Goal: Find specific page/section: Find specific page/section

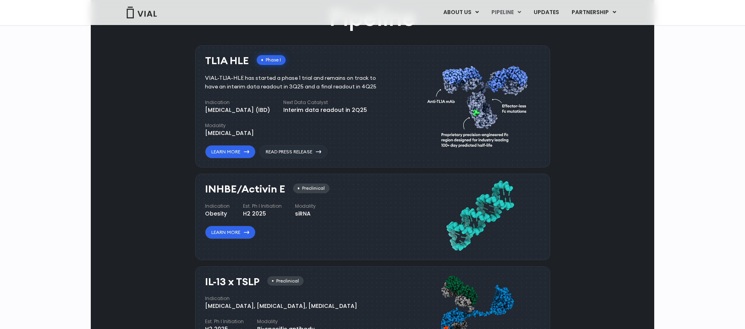
scroll to position [493, 0]
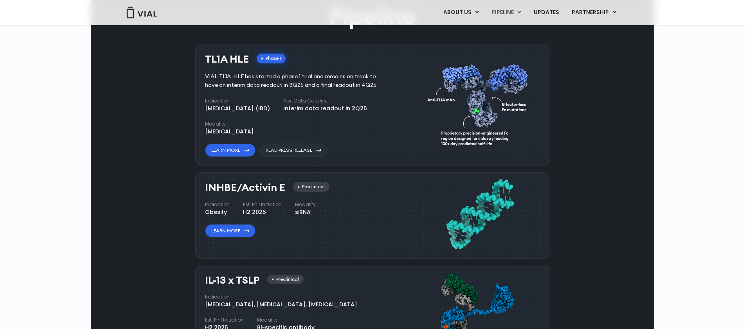
click at [345, 218] on div "INHBE/Activin E Preclinical Indication Obesity Est. Ph I Initiation H2 2025 Mod…" at bounding box center [299, 210] width 189 height 56
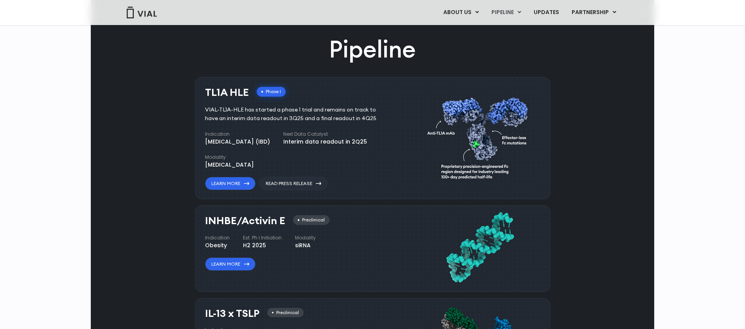
scroll to position [424, 0]
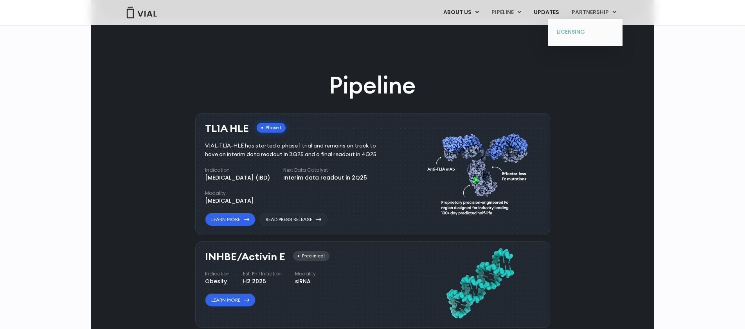
click at [575, 31] on link "LICENSING" at bounding box center [585, 32] width 68 height 13
